Goal: Task Accomplishment & Management: Complete application form

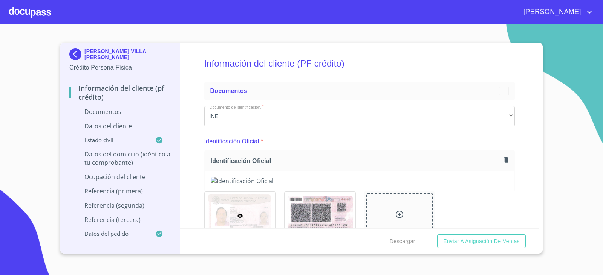
scroll to position [2403, 0]
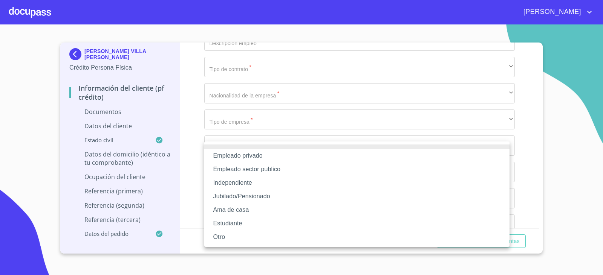
click at [238, 154] on li "Empleado privado" at bounding box center [356, 156] width 305 height 14
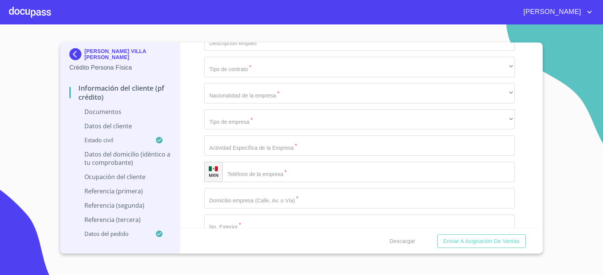
type input "CONSTRUCCION Y DISEÑO"
click at [500, 19] on icon "button" at bounding box center [504, 14] width 9 height 9
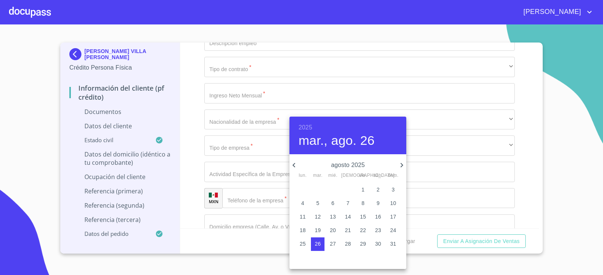
click at [308, 123] on h6 "2025" at bounding box center [305, 127] width 14 height 11
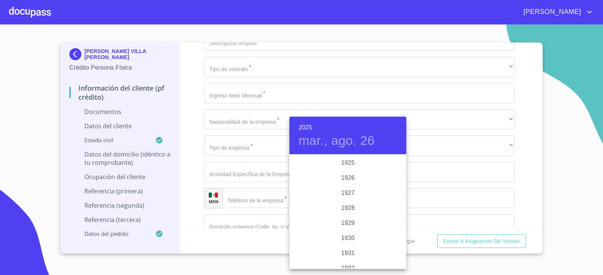
scroll to position [1462, 0]
click at [354, 178] on div "2023" at bounding box center [347, 178] width 117 height 15
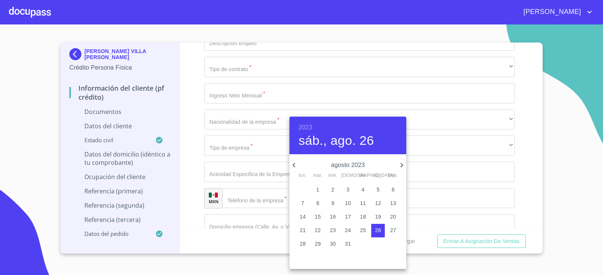
click at [401, 164] on icon "button" at bounding box center [401, 165] width 3 height 5
click at [361, 190] on span "1" at bounding box center [363, 190] width 14 height 8
type input "1 de sep. de 2023"
click at [261, 198] on div at bounding box center [301, 137] width 603 height 275
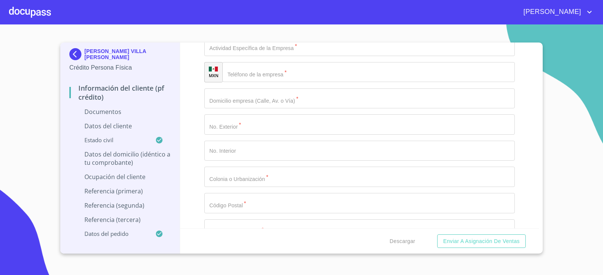
scroll to position [2516, 0]
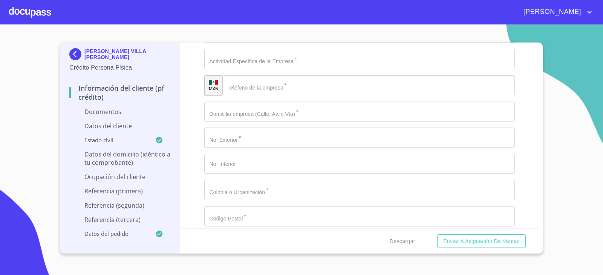
type input "GESTORIA INMOBILIARIA"
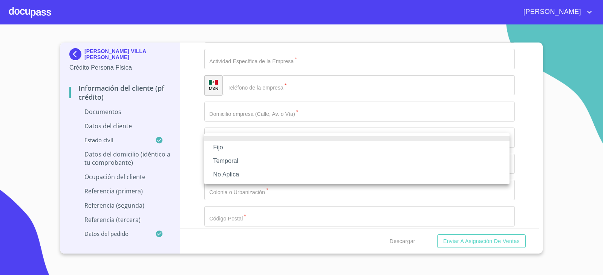
click at [230, 152] on li "Fijo" at bounding box center [356, 148] width 305 height 14
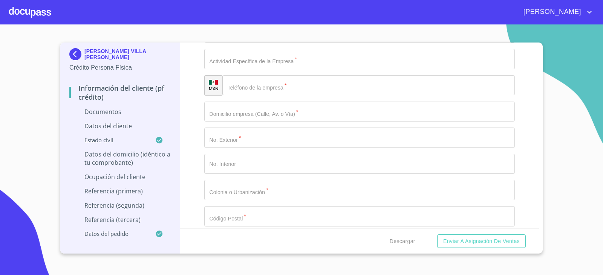
type input "40000"
click at [248, 17] on div "​" at bounding box center [359, 7] width 311 height 20
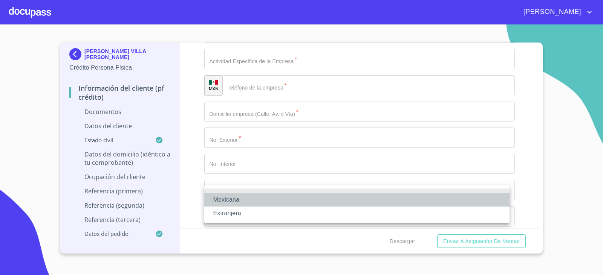
click at [244, 200] on li "Mexicana" at bounding box center [356, 200] width 305 height 14
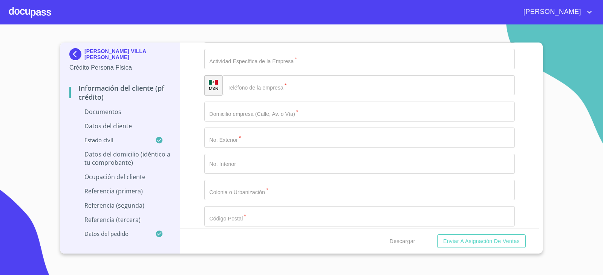
click at [266, 43] on div "​" at bounding box center [359, 33] width 311 height 20
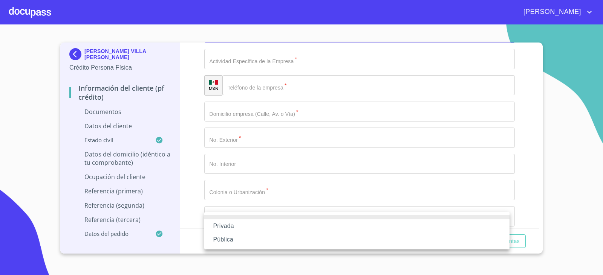
click at [244, 233] on li "Pública" at bounding box center [356, 240] width 305 height 14
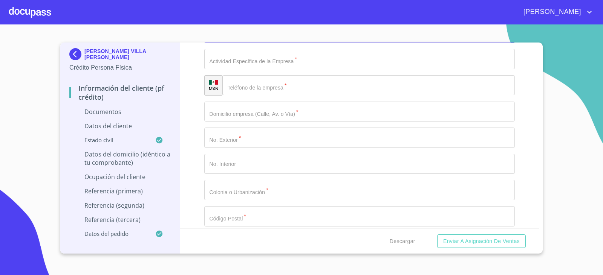
scroll to position [2518, 0]
click at [255, 40] on div "Pública" at bounding box center [359, 30] width 311 height 20
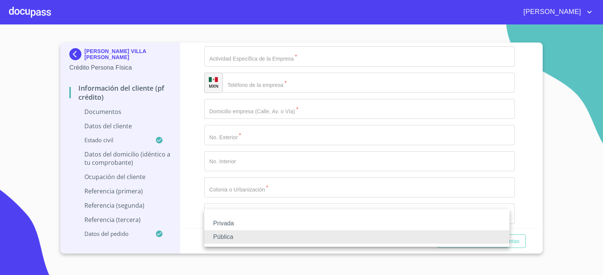
click at [243, 228] on li "Privada" at bounding box center [356, 224] width 305 height 14
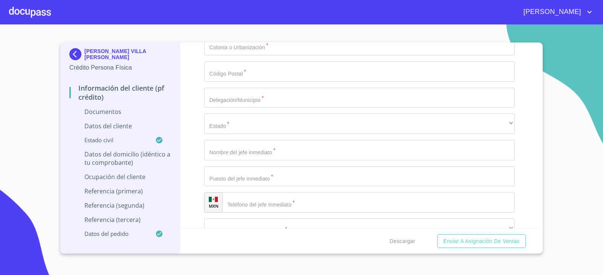
scroll to position [2669, 0]
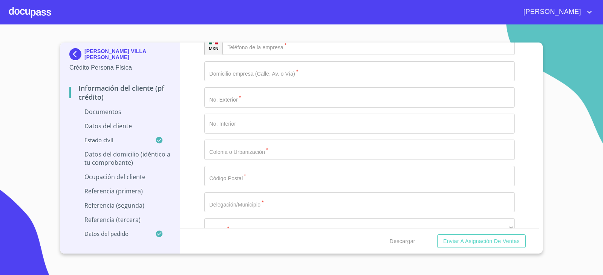
drag, startPoint x: 278, startPoint y: 72, endPoint x: 231, endPoint y: 76, distance: 46.9
type input "GESTOR URBANO INMOBILIARIO"
type input "GESTORIA INMOBILIARIA"
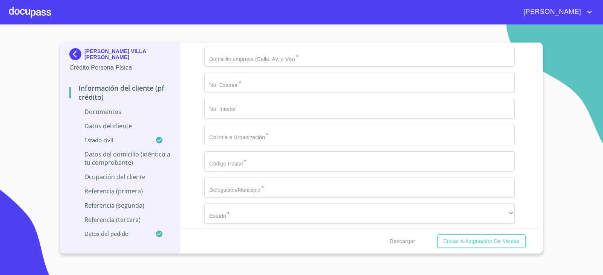
type input "[PHONE_NUMBER]"
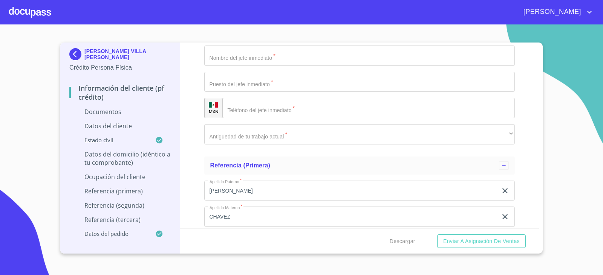
scroll to position [2718, 0]
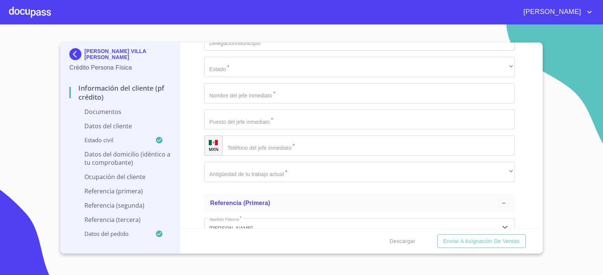
type input "OSA MAYIR"
type input "4946"
type input "A1"
type input "LA CALMA"
type input "45070"
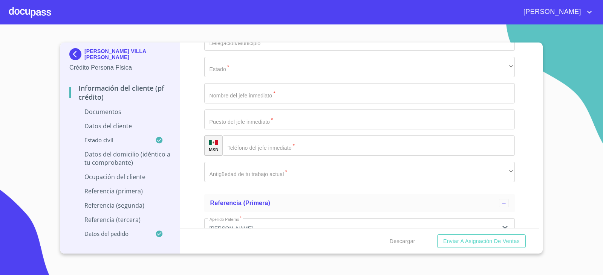
scroll to position [2728, 0]
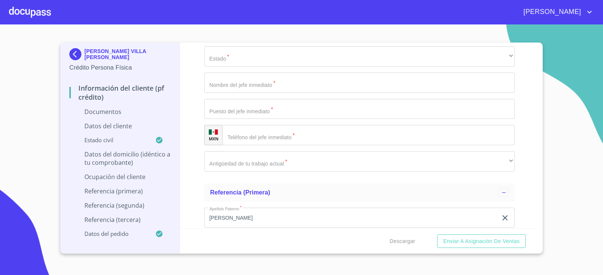
type input "ZAPOPAN"
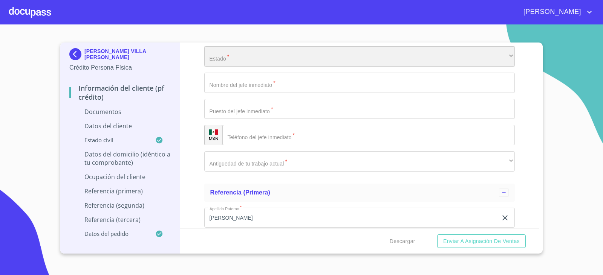
scroll to position [2837, 0]
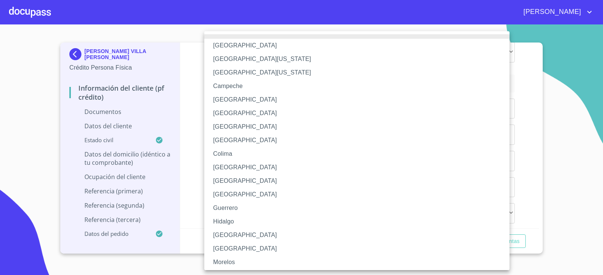
click at [229, 231] on li "[GEOGRAPHIC_DATA]" at bounding box center [359, 236] width 311 height 14
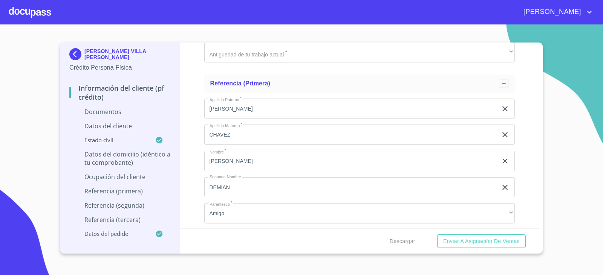
type input "[PERSON_NAME]"
type input "GERENTE"
type input "[PHONE_NUMBER]"
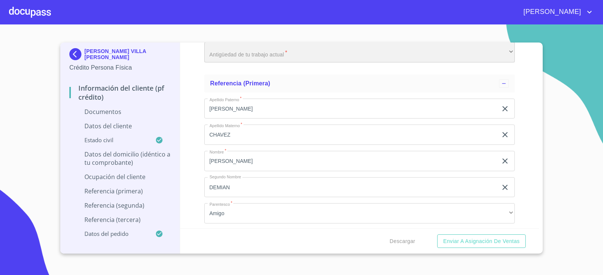
scroll to position [2942, 0]
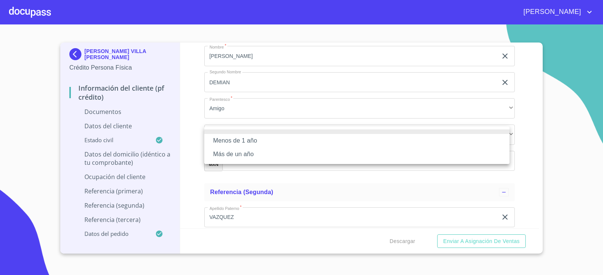
click at [238, 154] on li "Más de un año" at bounding box center [356, 155] width 305 height 14
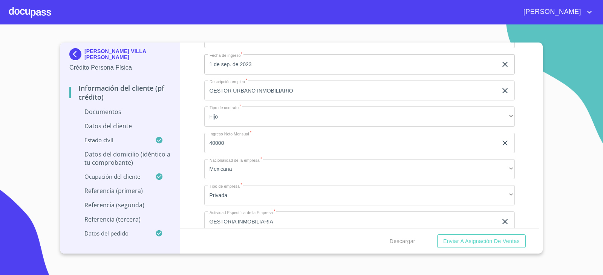
scroll to position [2240, 0]
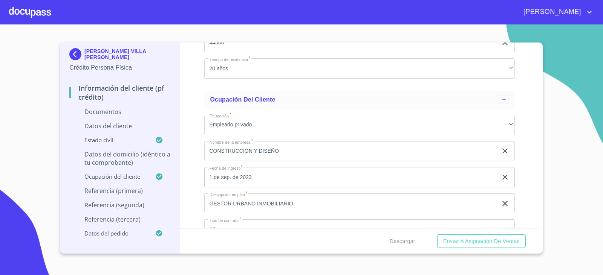
type input "$2,500,000"
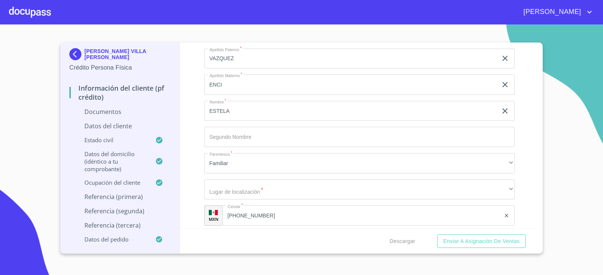
scroll to position [3144, 0]
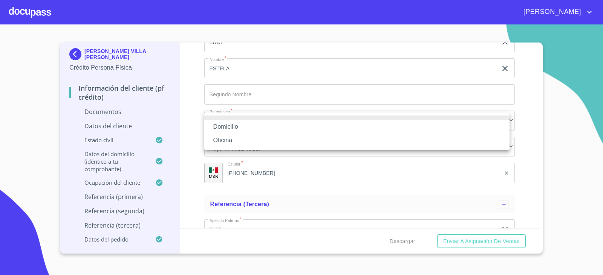
click at [231, 127] on li "Domicilio" at bounding box center [356, 127] width 305 height 14
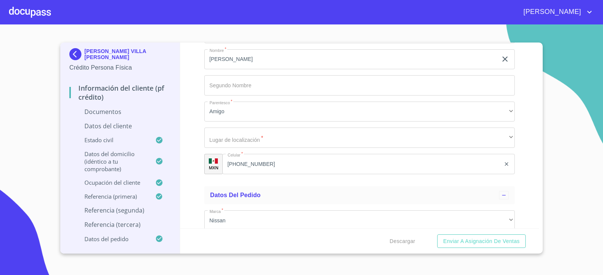
scroll to position [3370, 0]
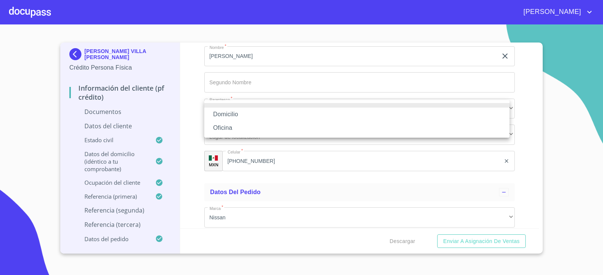
click at [230, 116] on li "Domicilio" at bounding box center [356, 115] width 305 height 14
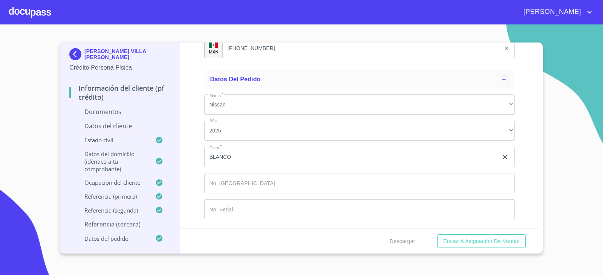
scroll to position [3521, 0]
click at [235, 32] on div "​" at bounding box center [359, 22] width 311 height 20
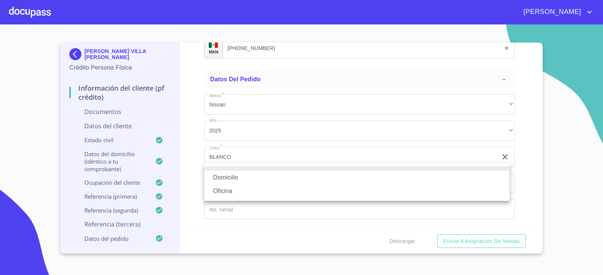
click at [235, 176] on li "Domicilio" at bounding box center [356, 178] width 305 height 14
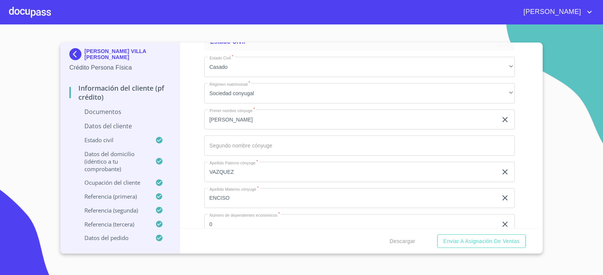
scroll to position [1675, 0]
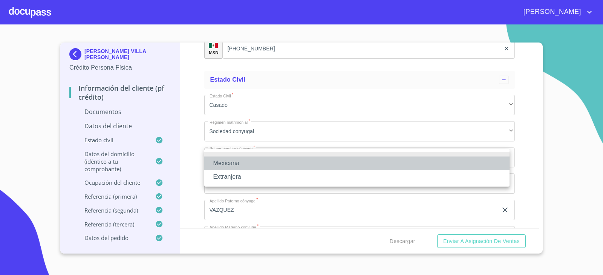
click at [235, 163] on li "Mexicana" at bounding box center [356, 164] width 305 height 14
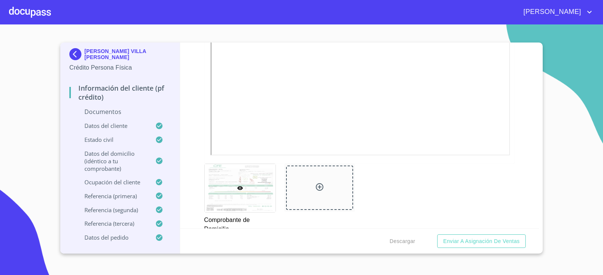
scroll to position [356, 0]
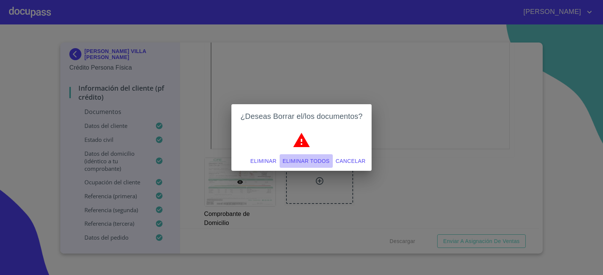
click at [306, 160] on span "Eliminar todos" at bounding box center [306, 161] width 47 height 9
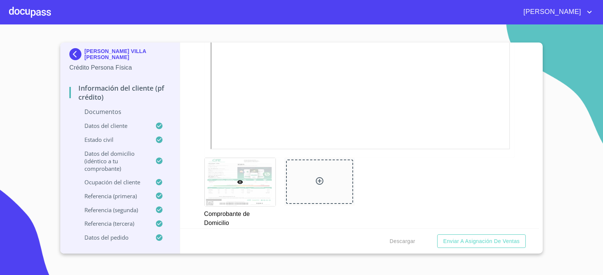
click at [519, 180] on div "Información del cliente (PF crédito) Documentos Documento de identificación.   …" at bounding box center [359, 136] width 359 height 186
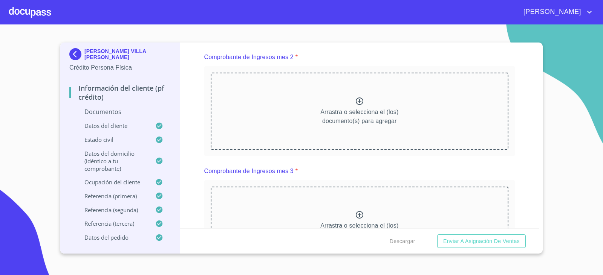
scroll to position [695, 0]
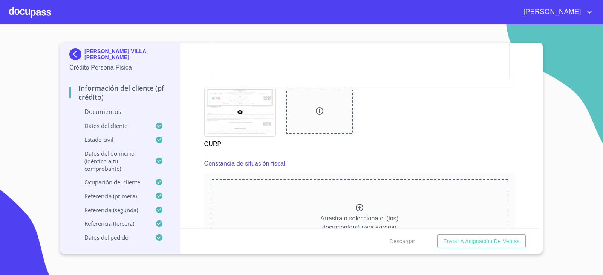
scroll to position [1072, 0]
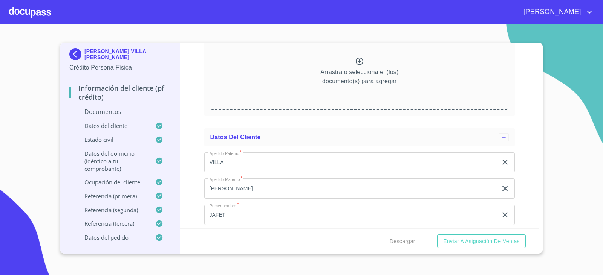
scroll to position [1373, 0]
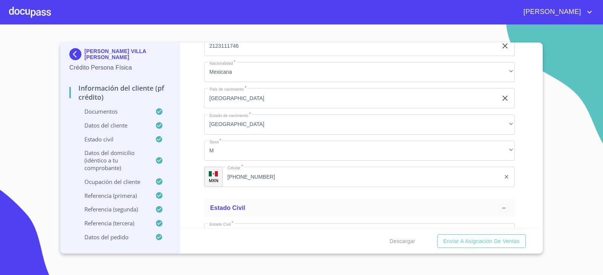
scroll to position [1750, 0]
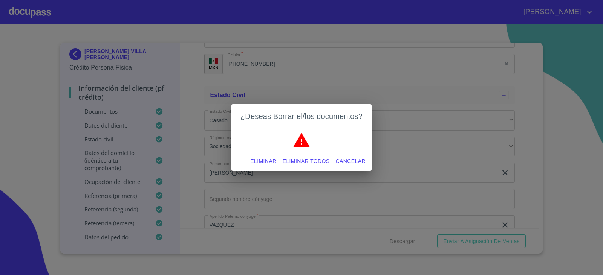
click at [306, 161] on span "Eliminar todos" at bounding box center [306, 161] width 47 height 9
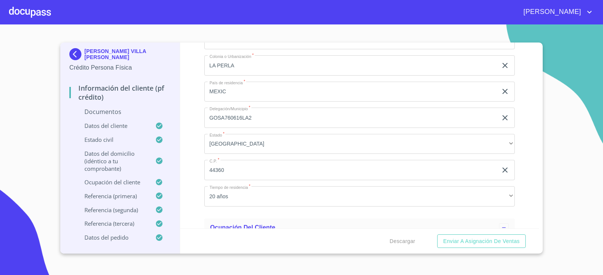
scroll to position [2052, 0]
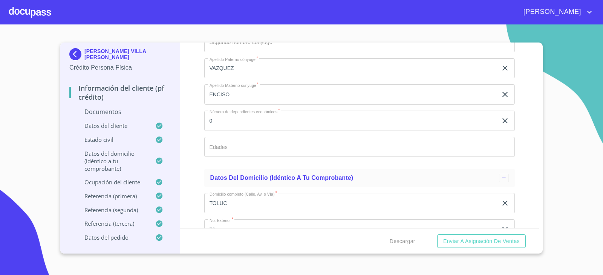
scroll to position [1675, 0]
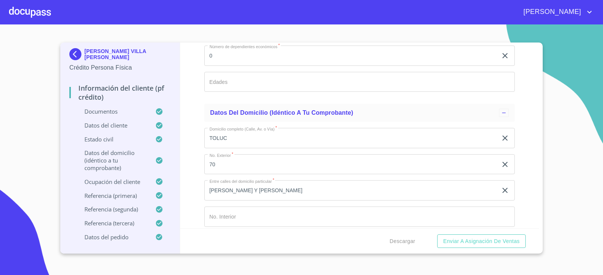
scroll to position [1976, 0]
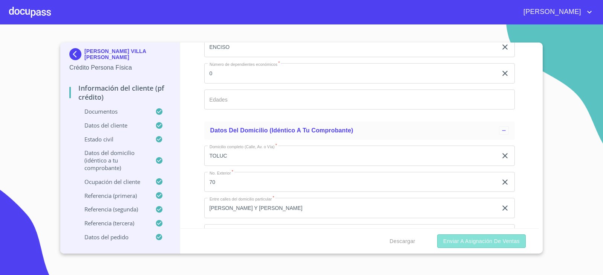
click at [466, 241] on span "Enviar a Asignación de Ventas" at bounding box center [481, 241] width 76 height 9
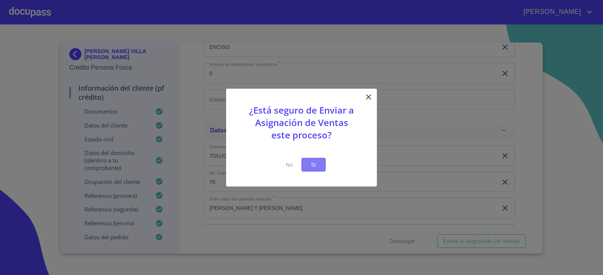
click at [318, 162] on span "Si" at bounding box center [313, 164] width 12 height 9
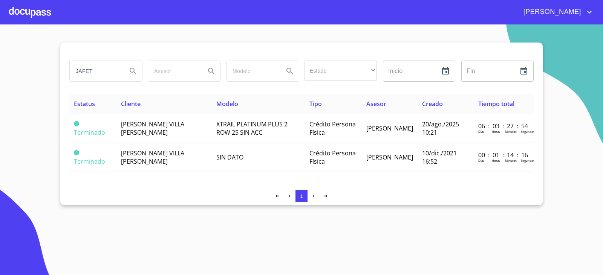
click at [21, 13] on div at bounding box center [30, 12] width 42 height 24
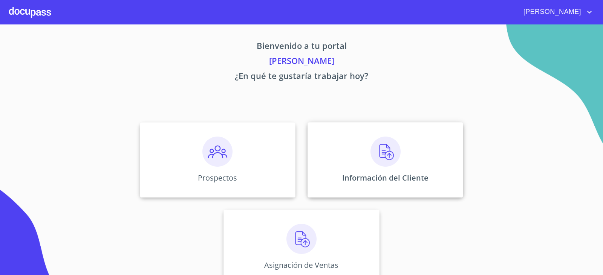
click at [394, 155] on img at bounding box center [385, 152] width 30 height 30
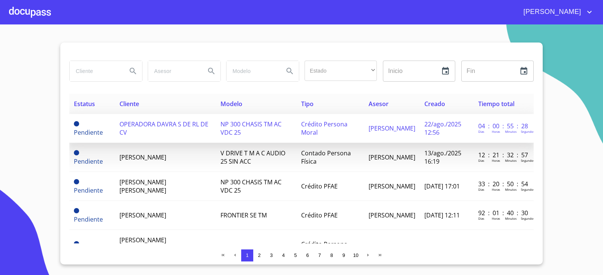
click at [139, 122] on span "OPERADORA DAVRA S DE RL DE CV" at bounding box center [163, 128] width 89 height 17
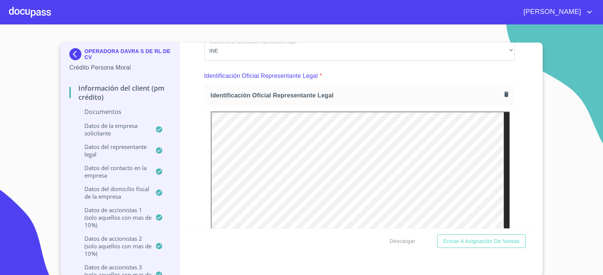
scroll to position [38, 0]
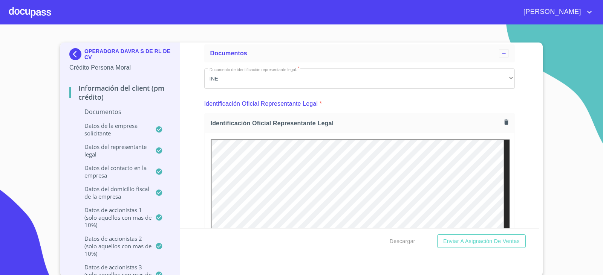
click at [504, 120] on icon "button" at bounding box center [506, 121] width 4 height 5
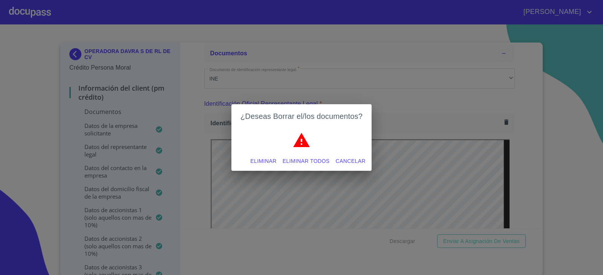
click at [313, 160] on span "Eliminar todos" at bounding box center [306, 161] width 47 height 9
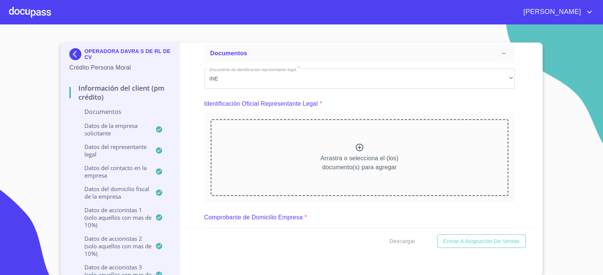
click at [355, 150] on icon at bounding box center [359, 147] width 9 height 9
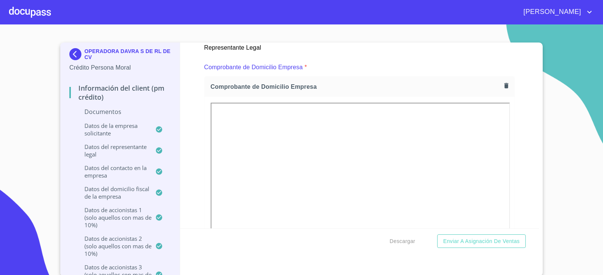
scroll to position [414, 0]
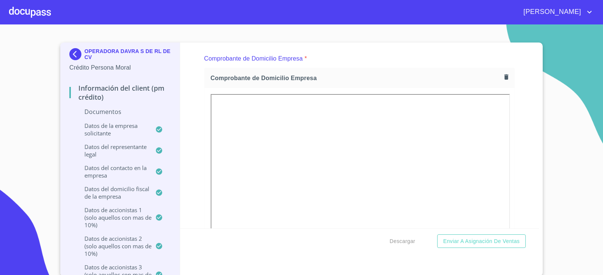
click at [21, 12] on div at bounding box center [30, 12] width 42 height 24
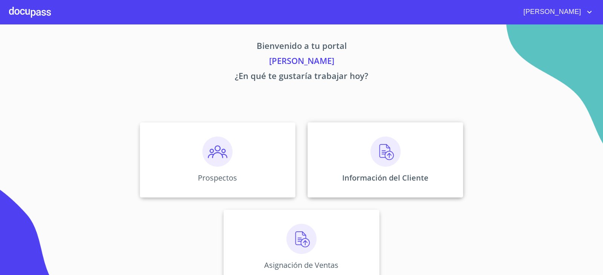
click at [364, 153] on div "Información del Cliente" at bounding box center [385, 159] width 156 height 75
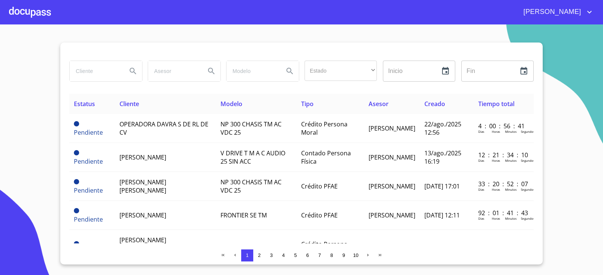
click at [86, 72] on input "search" at bounding box center [95, 71] width 51 height 20
click at [109, 70] on input "JAFET" at bounding box center [95, 71] width 51 height 20
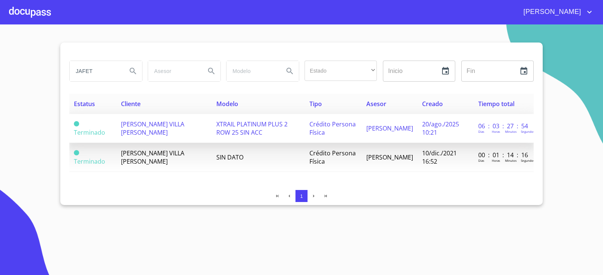
type input "JAFET"
click at [435, 129] on td "20/ago./2025 10:21" at bounding box center [445, 128] width 56 height 29
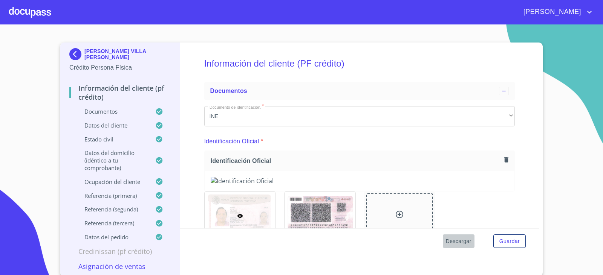
click at [457, 241] on span "Descargar" at bounding box center [459, 241] width 26 height 9
click at [17, 10] on div at bounding box center [30, 12] width 42 height 24
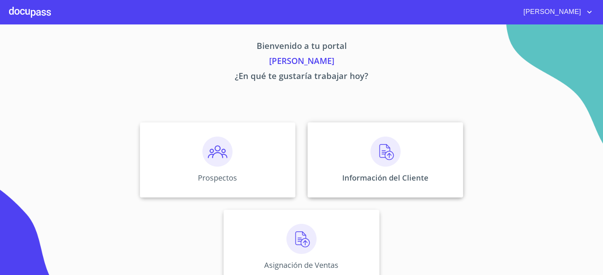
click at [383, 148] on img at bounding box center [385, 152] width 30 height 30
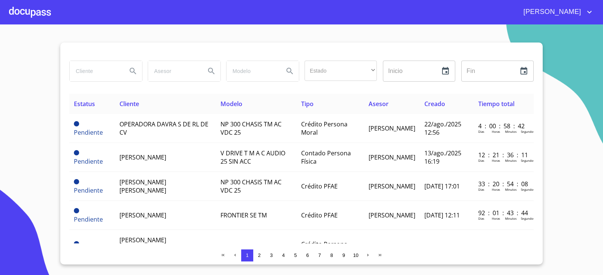
click at [85, 71] on input "search" at bounding box center [95, 71] width 51 height 20
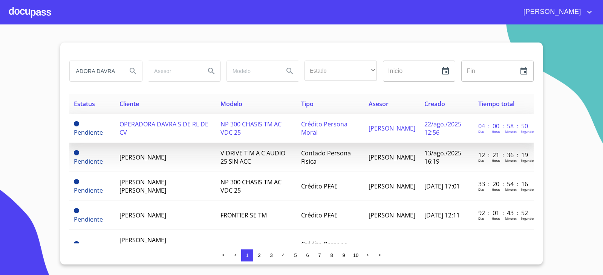
type input "OPERADORA DAVRA"
click at [161, 131] on td "OPERADORA DAVRA S DE RL DE CV" at bounding box center [165, 128] width 101 height 29
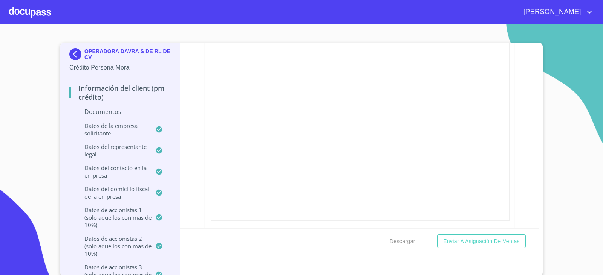
scroll to position [414, 0]
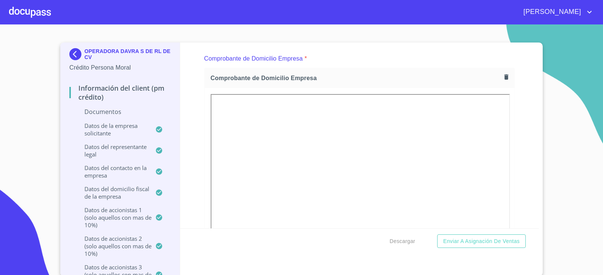
click at [503, 75] on icon "button" at bounding box center [506, 76] width 7 height 7
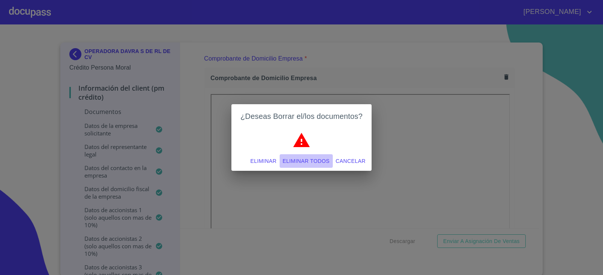
click at [321, 159] on span "Eliminar todos" at bounding box center [306, 161] width 47 height 9
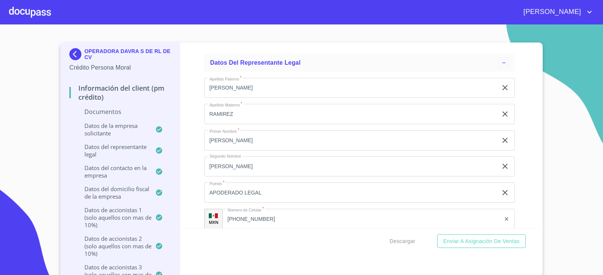
scroll to position [4407, 0]
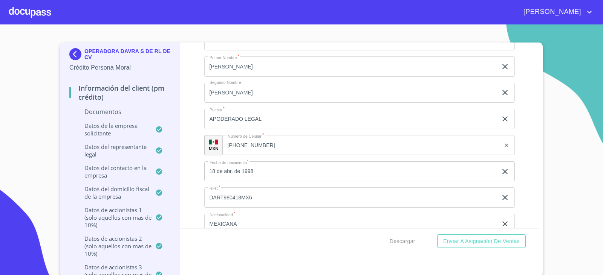
click at [259, 199] on input "DART980418MX6" at bounding box center [350, 198] width 293 height 20
click at [241, 199] on input "DART980418MX6" at bounding box center [350, 198] width 293 height 20
drag, startPoint x: 238, startPoint y: 197, endPoint x: 196, endPoint y: 204, distance: 43.0
click at [196, 204] on div "Información del Client (PM crédito) Documentos Documento de identificación repr…" at bounding box center [359, 136] width 359 height 186
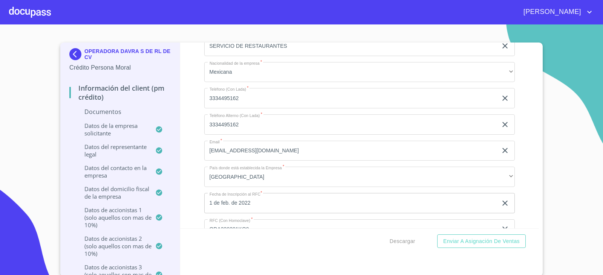
scroll to position [4106, 0]
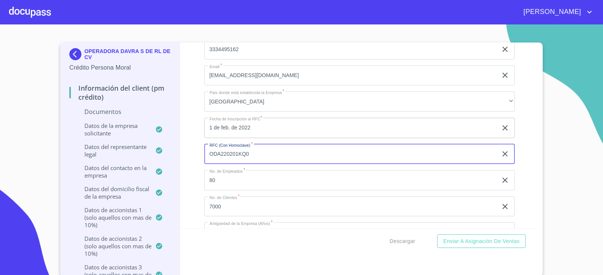
drag, startPoint x: 235, startPoint y: 152, endPoint x: 205, endPoint y: 153, distance: 30.1
click at [205, 153] on input "ODA220201KQ0" at bounding box center [350, 154] width 293 height 20
click at [250, 175] on input "80" at bounding box center [350, 180] width 293 height 20
drag, startPoint x: 235, startPoint y: 153, endPoint x: 195, endPoint y: 152, distance: 39.9
click at [195, 152] on div "Información del Client (PM crédito) Documentos Documento de identificación repr…" at bounding box center [359, 136] width 359 height 186
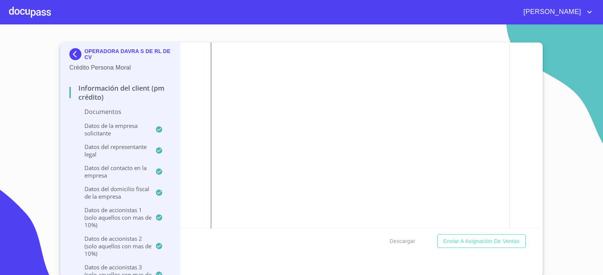
scroll to position [1582, 0]
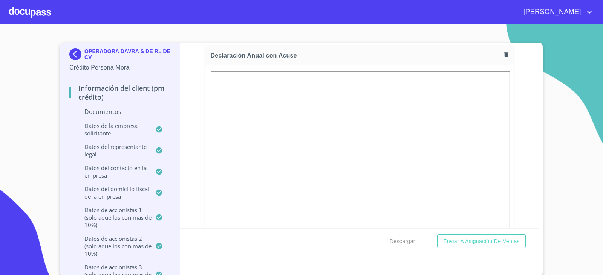
click at [462, 43] on div "Declaración Anual con Acuse *" at bounding box center [359, 36] width 311 height 18
click at [504, 56] on icon "button" at bounding box center [506, 54] width 4 height 5
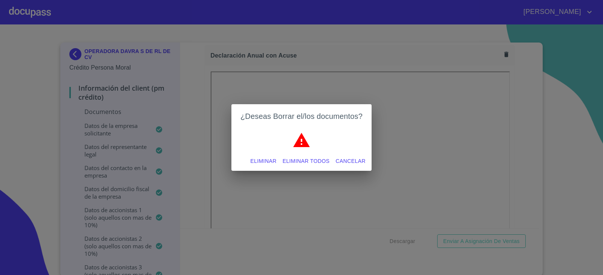
click at [291, 163] on span "Eliminar todos" at bounding box center [306, 161] width 47 height 9
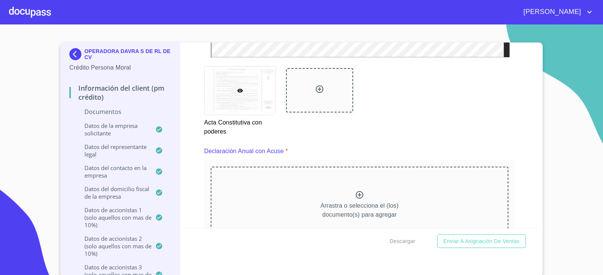
scroll to position [1469, 0]
click at [355, 195] on icon at bounding box center [359, 192] width 9 height 9
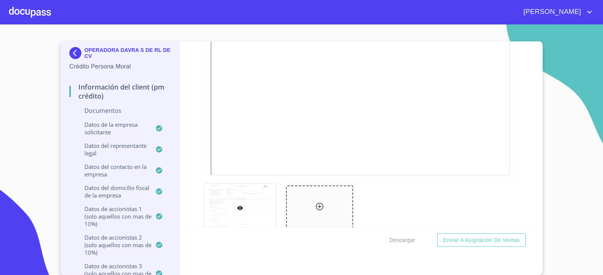
scroll to position [1733, 0]
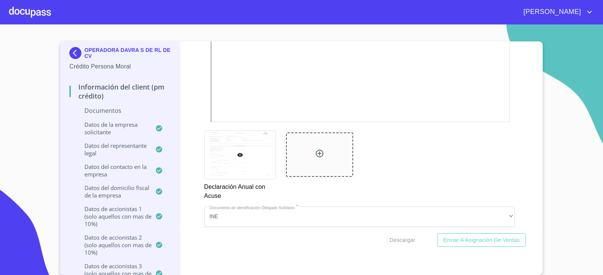
click at [315, 153] on icon at bounding box center [319, 153] width 9 height 9
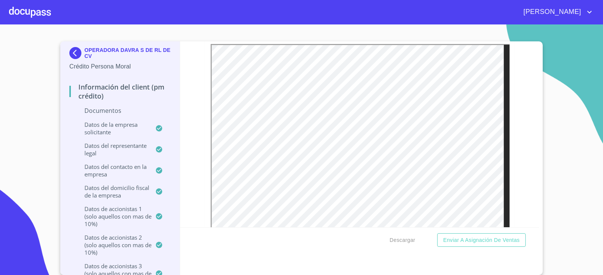
scroll to position [2223, 0]
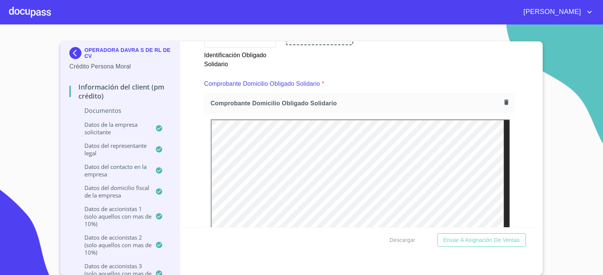
click at [504, 103] on icon "button" at bounding box center [506, 101] width 4 height 5
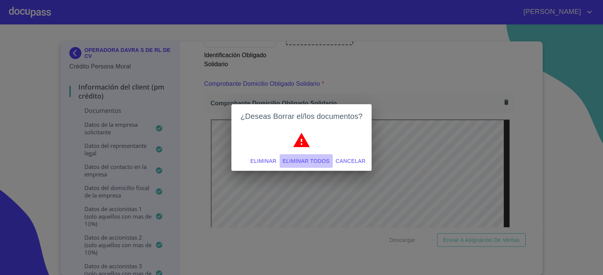
click at [307, 159] on span "Eliminar todos" at bounding box center [306, 161] width 47 height 9
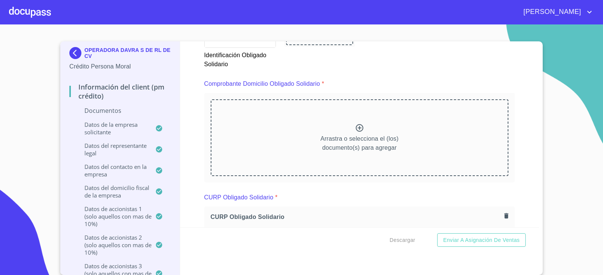
click at [356, 130] on icon at bounding box center [360, 128] width 8 height 8
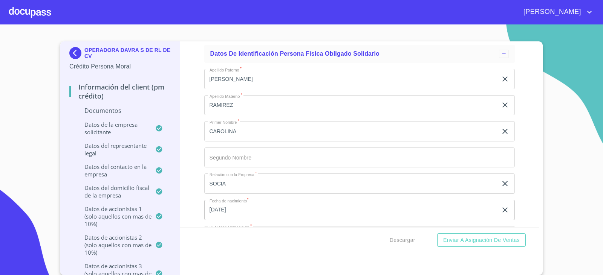
scroll to position [6856, 0]
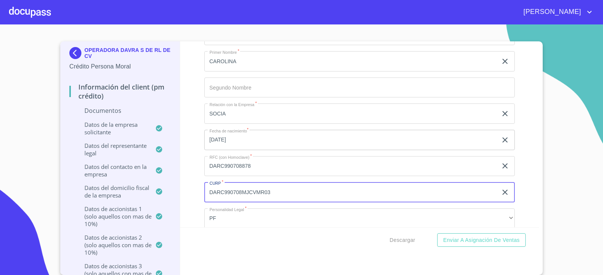
click at [274, 191] on input "DARC990708MJCVMR03" at bounding box center [350, 192] width 293 height 20
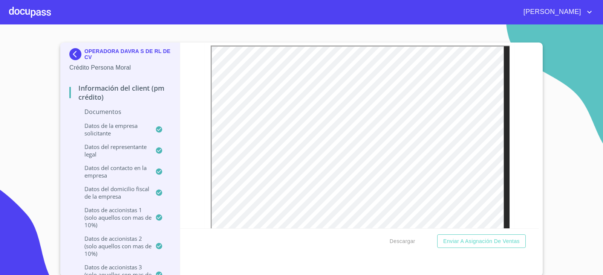
scroll to position [2599, 0]
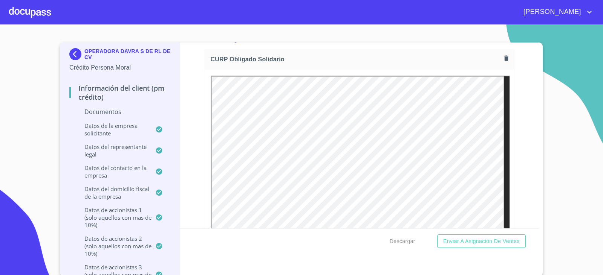
click at [504, 60] on icon "button" at bounding box center [506, 58] width 4 height 5
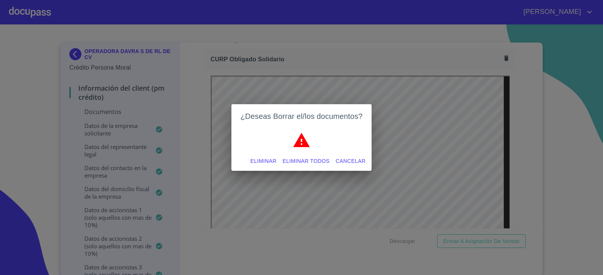
click at [307, 162] on span "Eliminar todos" at bounding box center [306, 161] width 47 height 9
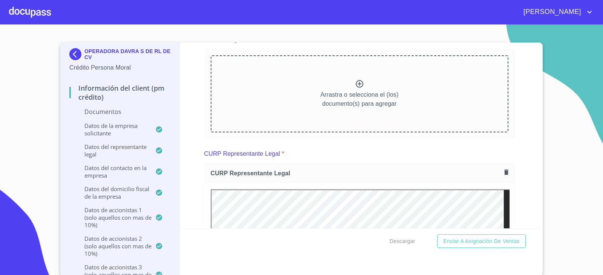
click at [355, 84] on icon at bounding box center [359, 83] width 9 height 9
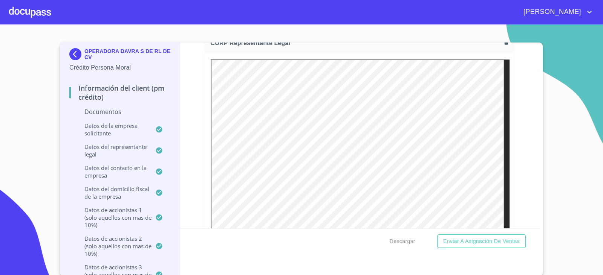
scroll to position [2863, 0]
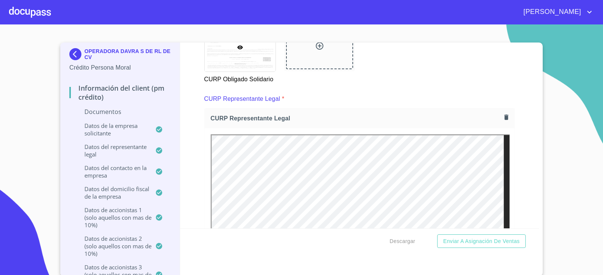
click at [504, 119] on icon "button" at bounding box center [506, 117] width 4 height 5
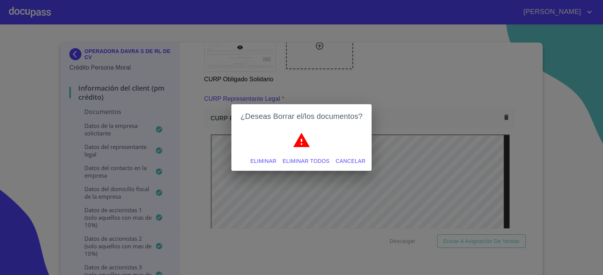
click at [302, 163] on span "Eliminar todos" at bounding box center [306, 161] width 47 height 9
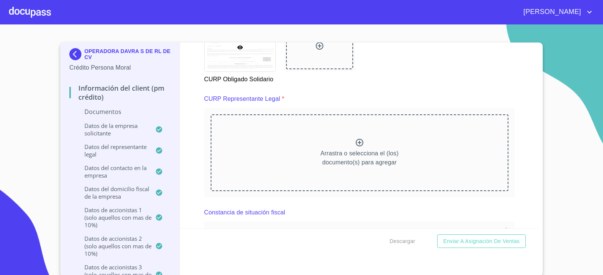
click at [356, 141] on icon at bounding box center [360, 143] width 8 height 8
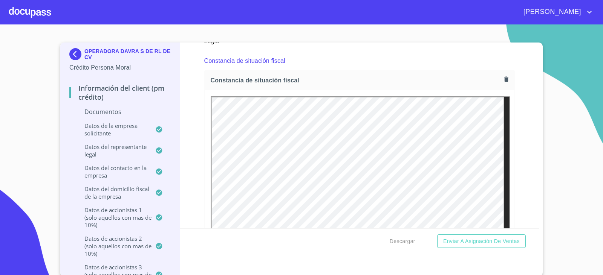
scroll to position [3202, 0]
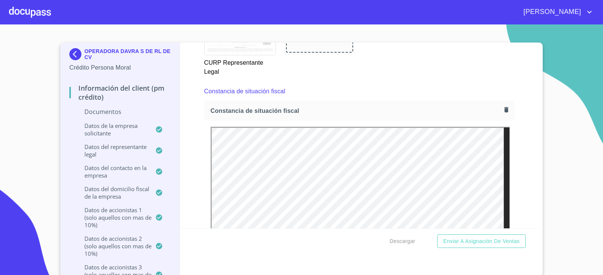
click at [503, 109] on div "Constancia de situación fiscal" at bounding box center [360, 111] width 310 height 20
click at [503, 109] on icon "button" at bounding box center [506, 109] width 7 height 7
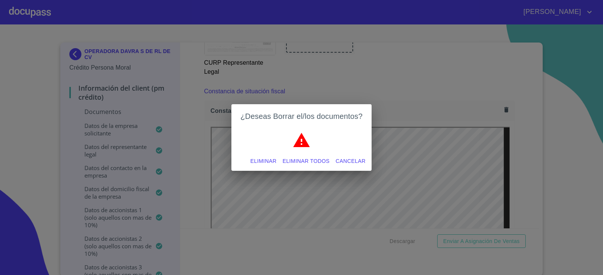
click at [306, 161] on span "Eliminar todos" at bounding box center [306, 161] width 47 height 9
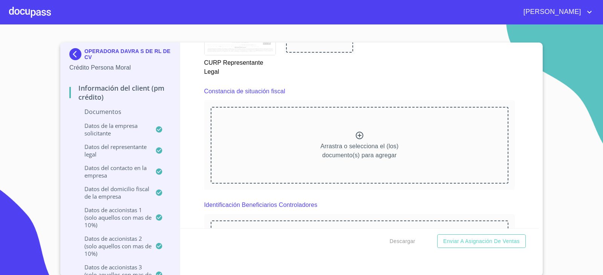
click at [355, 135] on icon at bounding box center [359, 135] width 9 height 9
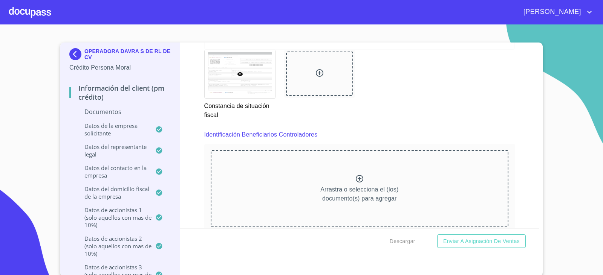
scroll to position [3503, 0]
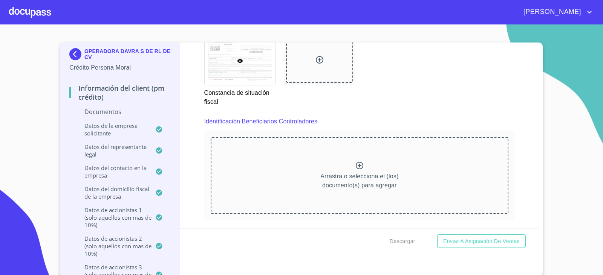
click at [356, 165] on icon at bounding box center [360, 166] width 8 height 8
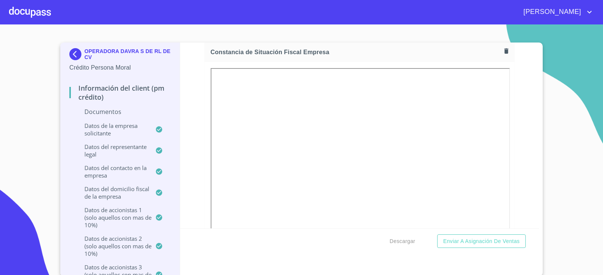
scroll to position [904, 0]
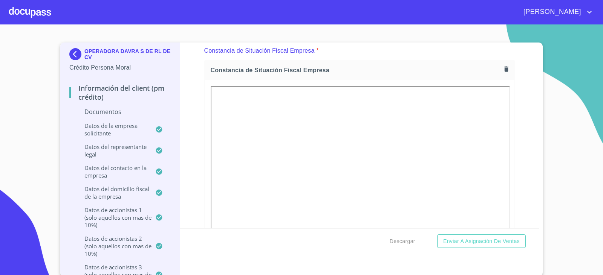
click at [501, 64] on button "button" at bounding box center [506, 69] width 10 height 10
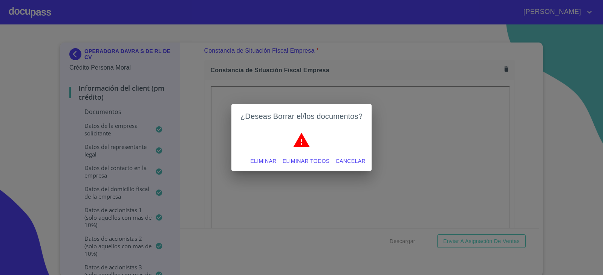
click at [309, 157] on span "Eliminar todos" at bounding box center [306, 161] width 47 height 9
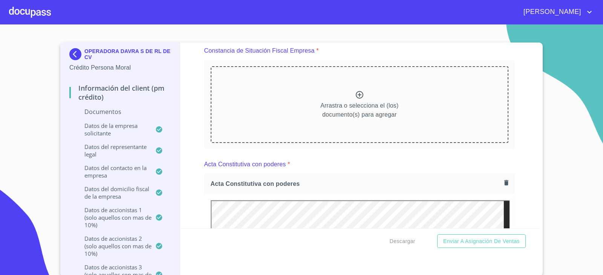
click at [352, 105] on p "Arrastra o selecciona el (los) documento(s) para agregar" at bounding box center [359, 110] width 78 height 18
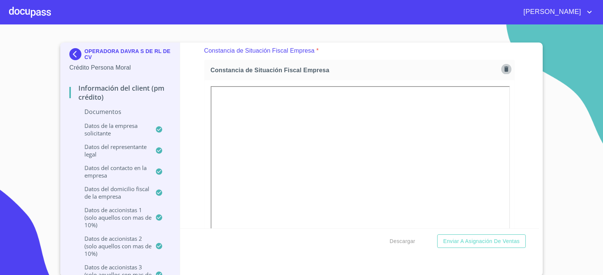
click at [504, 69] on icon "button" at bounding box center [506, 68] width 4 height 5
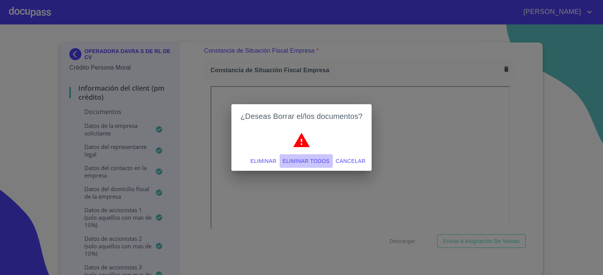
click at [292, 157] on span "Eliminar todos" at bounding box center [306, 161] width 47 height 9
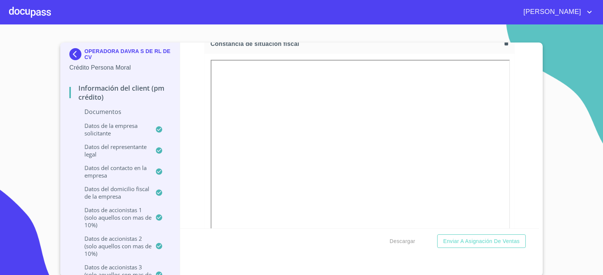
scroll to position [3014, 0]
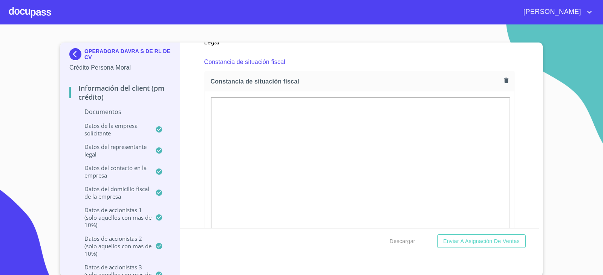
click at [504, 80] on icon "button" at bounding box center [506, 80] width 4 height 5
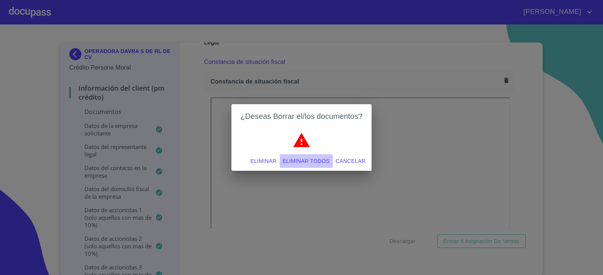
click at [299, 163] on span "Eliminar todos" at bounding box center [306, 161] width 47 height 9
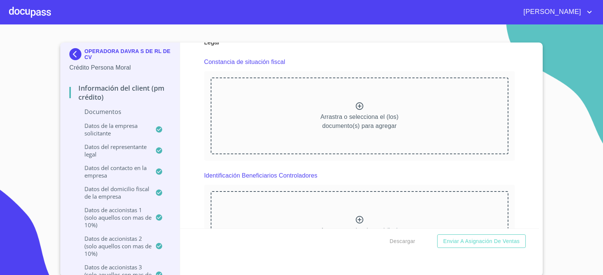
click at [356, 108] on icon at bounding box center [360, 106] width 8 height 8
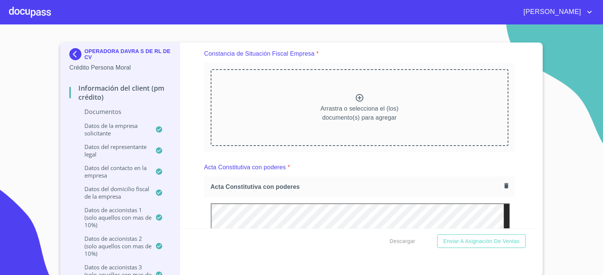
scroll to position [866, 0]
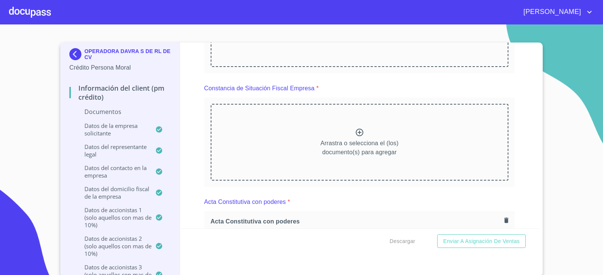
click at [355, 131] on icon at bounding box center [359, 132] width 9 height 9
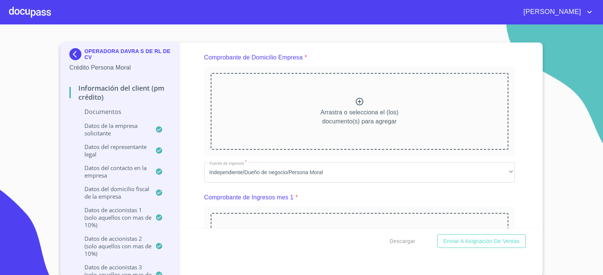
scroll to position [452, 0]
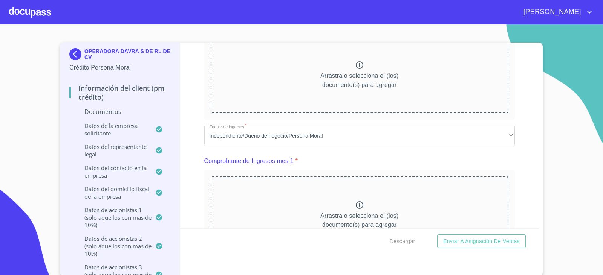
click at [355, 207] on icon at bounding box center [359, 205] width 9 height 9
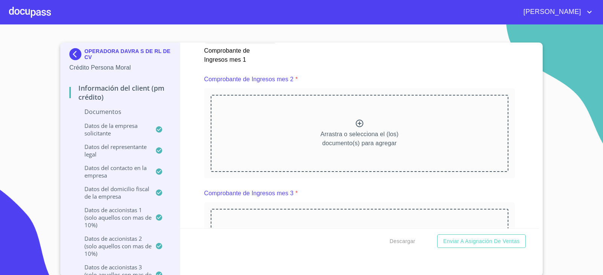
scroll to position [866, 0]
click at [355, 121] on icon at bounding box center [359, 122] width 9 height 9
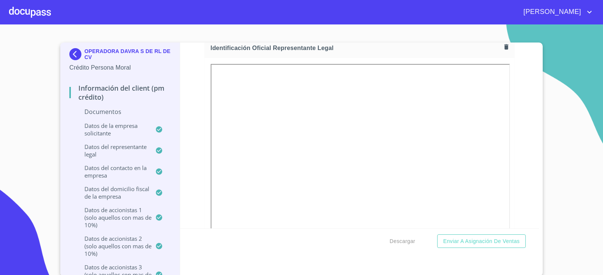
scroll to position [0, 0]
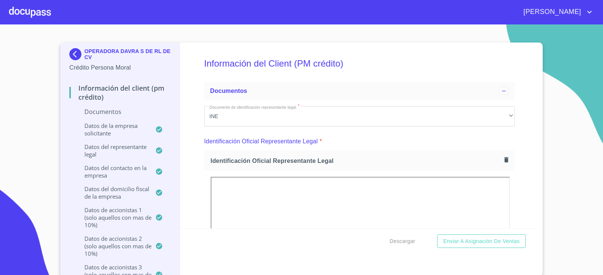
click at [20, 11] on div at bounding box center [30, 12] width 42 height 24
